Goal: Navigation & Orientation: Understand site structure

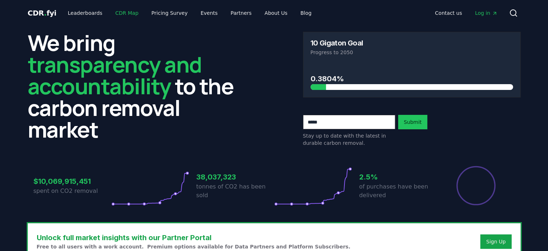
click at [127, 13] on link "CDR Map" at bounding box center [127, 12] width 35 height 13
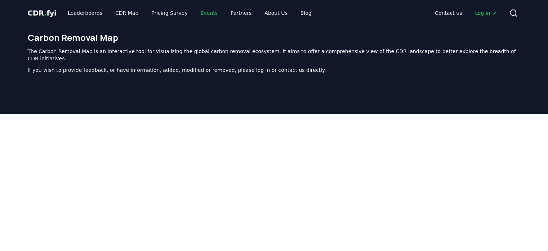
click at [200, 13] on link "Events" at bounding box center [209, 12] width 28 height 13
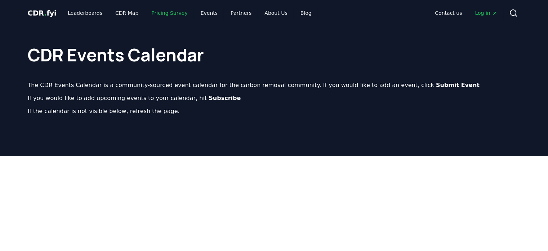
click at [173, 12] on link "Pricing Survey" at bounding box center [170, 12] width 48 height 13
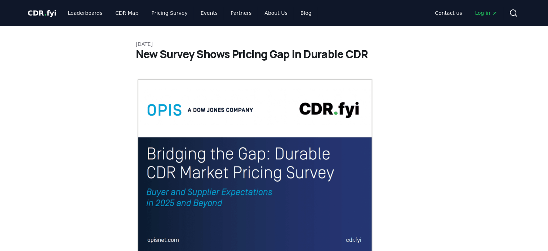
click at [44, 16] on span "." at bounding box center [45, 13] width 3 height 9
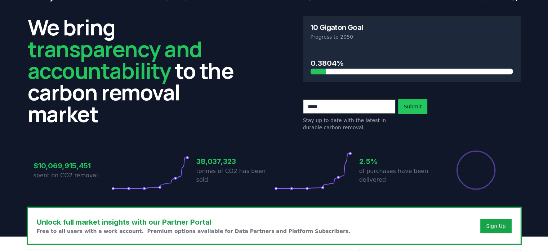
scroll to position [0, 0]
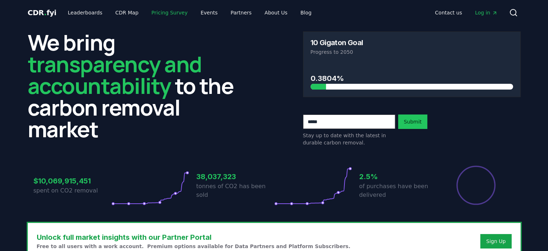
click at [161, 12] on link "Pricing Survey" at bounding box center [170, 12] width 48 height 13
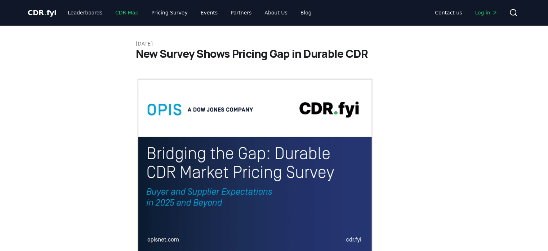
click at [110, 12] on link "CDR Map" at bounding box center [127, 12] width 35 height 13
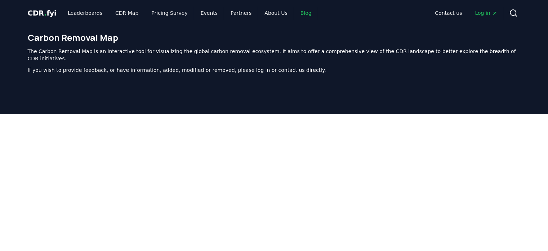
click at [295, 12] on link "Blog" at bounding box center [306, 12] width 23 height 13
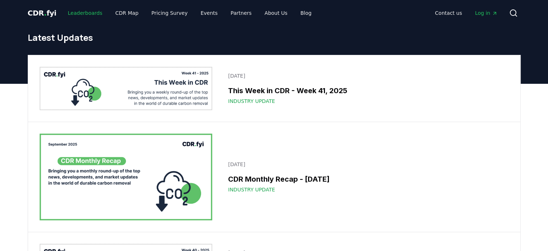
click at [84, 14] on link "Leaderboards" at bounding box center [85, 12] width 46 height 13
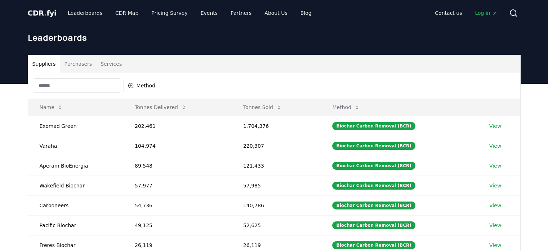
click at [105, 65] on button "Services" at bounding box center [111, 63] width 30 height 17
click at [35, 64] on button "Suppliers" at bounding box center [44, 63] width 32 height 17
click at [49, 66] on button "Suppliers" at bounding box center [44, 63] width 32 height 17
click at [71, 65] on button "Purchasers" at bounding box center [78, 63] width 36 height 17
click at [44, 65] on button "Suppliers" at bounding box center [44, 63] width 32 height 17
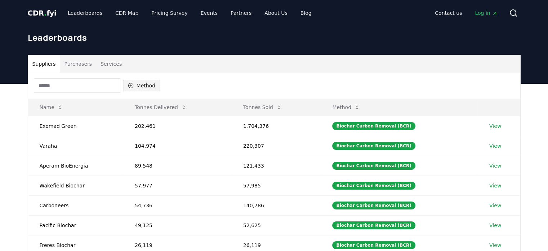
click at [137, 85] on button "Method" at bounding box center [141, 86] width 37 height 12
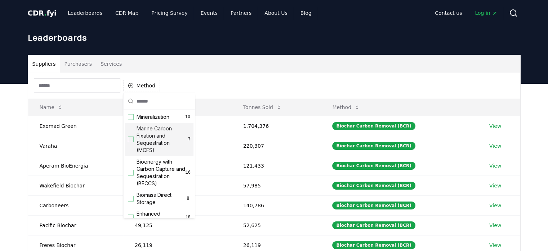
scroll to position [16, 0]
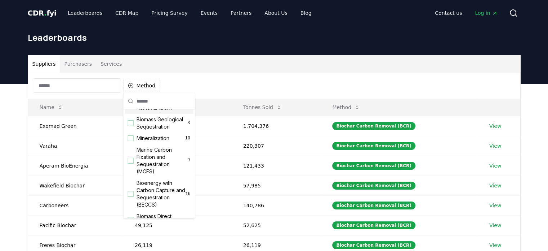
click at [149, 69] on div "Suppliers Purchasers Services" at bounding box center [274, 63] width 492 height 17
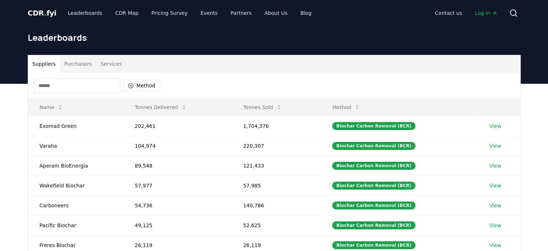
click at [72, 66] on button "Purchasers" at bounding box center [78, 63] width 36 height 17
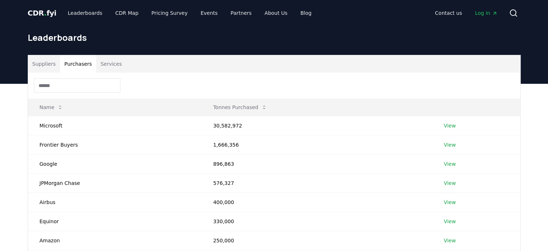
click at [43, 65] on button "Suppliers" at bounding box center [44, 63] width 32 height 17
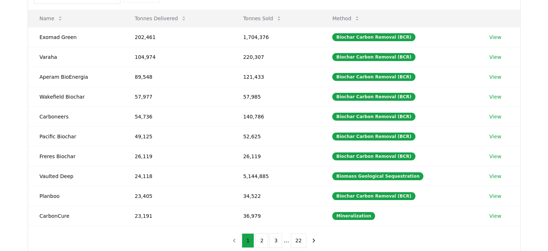
scroll to position [0, 0]
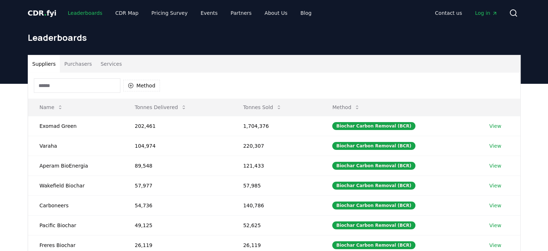
click at [87, 13] on link "Leaderboards" at bounding box center [85, 12] width 46 height 13
click at [121, 14] on link "CDR Map" at bounding box center [127, 12] width 35 height 13
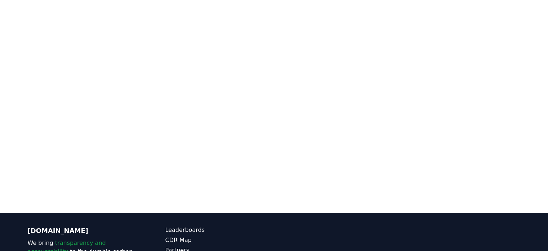
scroll to position [150, 0]
